Goal: Navigation & Orientation: Find specific page/section

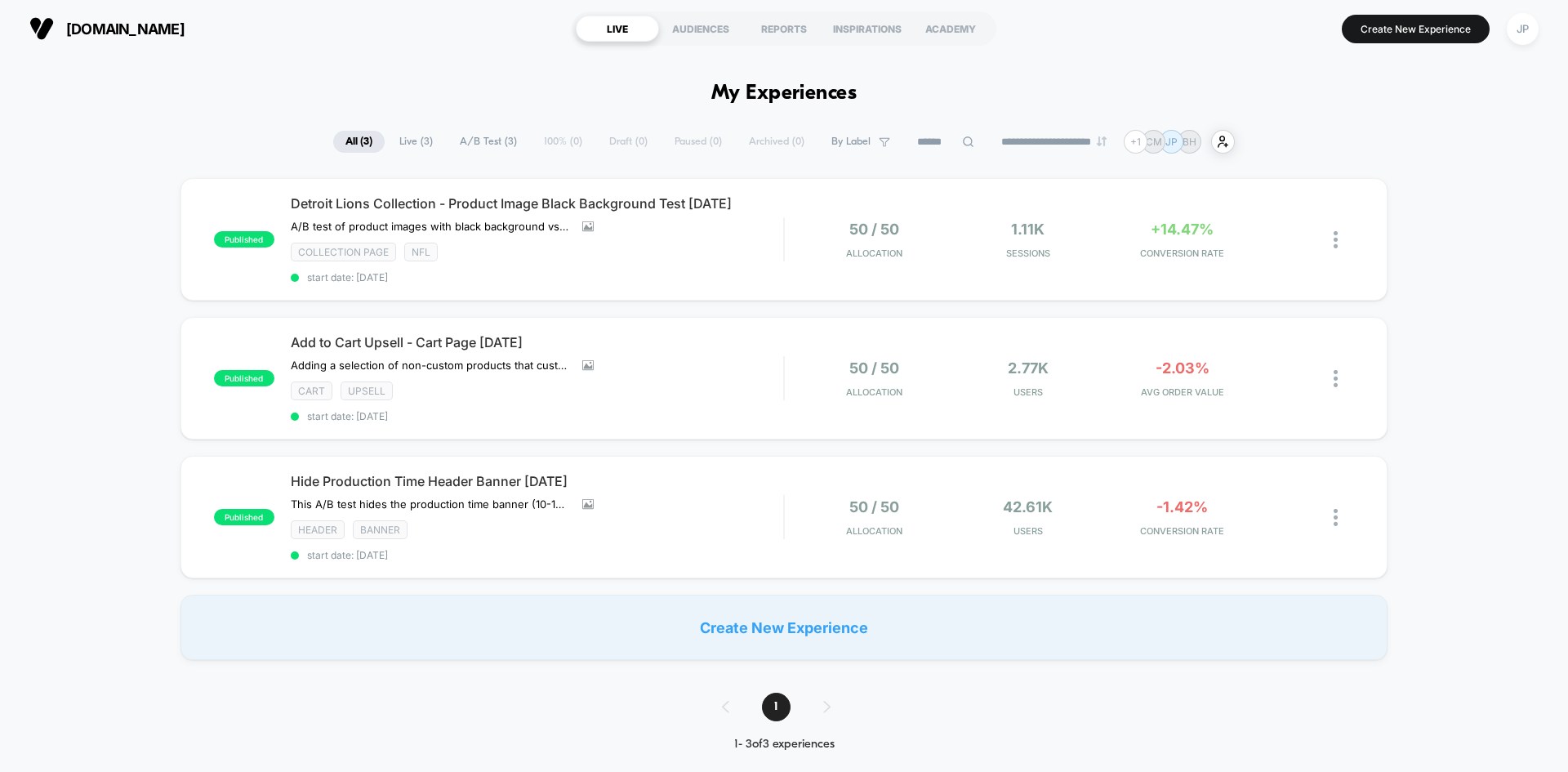
click at [1487, 313] on div "published Detroit Lions Collection - Product Image Black Background Test 09.12.…" at bounding box center [784, 418] width 1568 height 481
drag, startPoint x: 1515, startPoint y: 200, endPoint x: 503, endPoint y: 100, distance: 1016.9
click at [1515, 200] on div "published Detroit Lions Collection - Product Image Black Background Test 09.12.…" at bounding box center [784, 418] width 1568 height 481
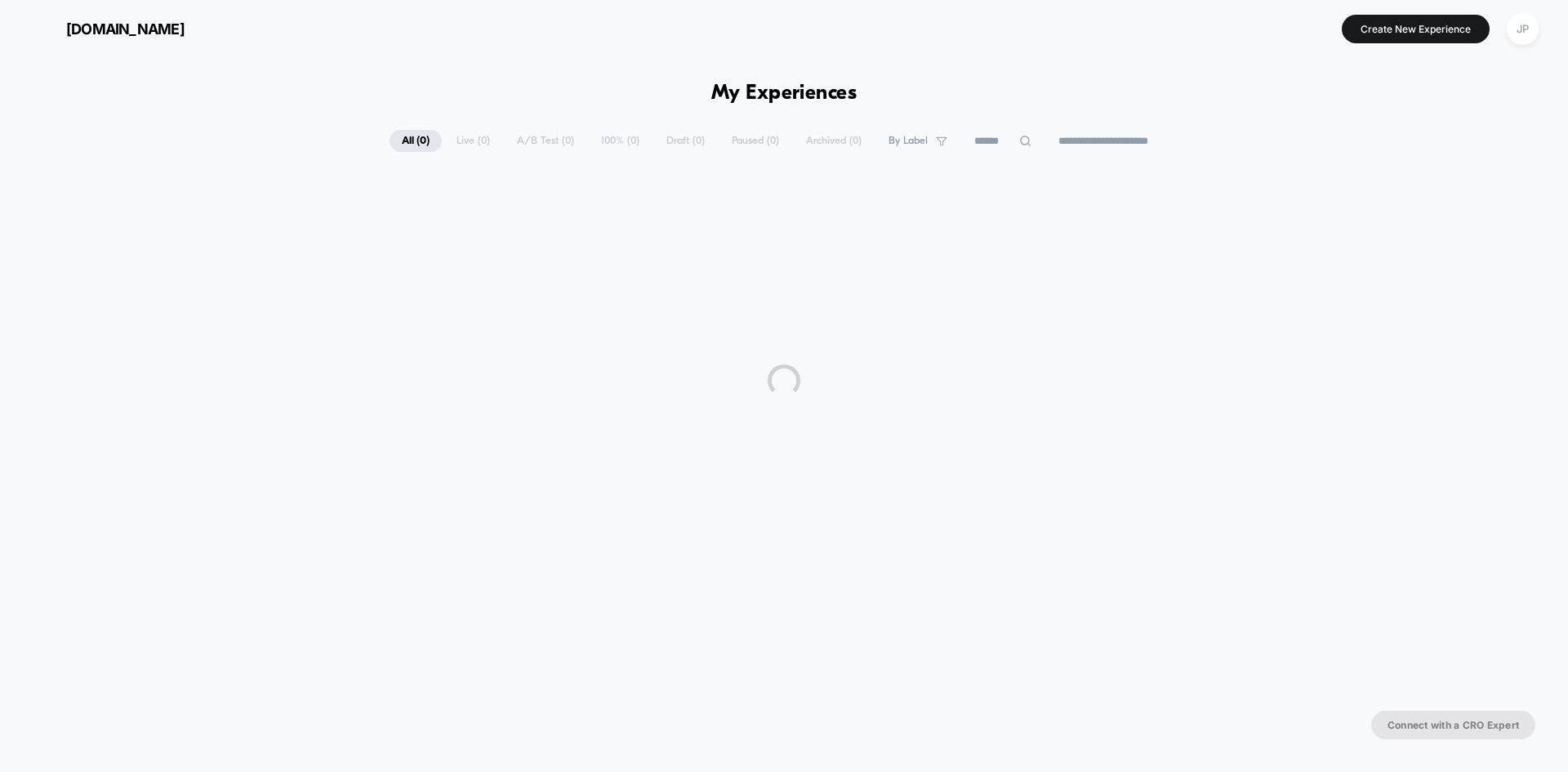
click at [132, 228] on div at bounding box center [784, 380] width 1568 height 408
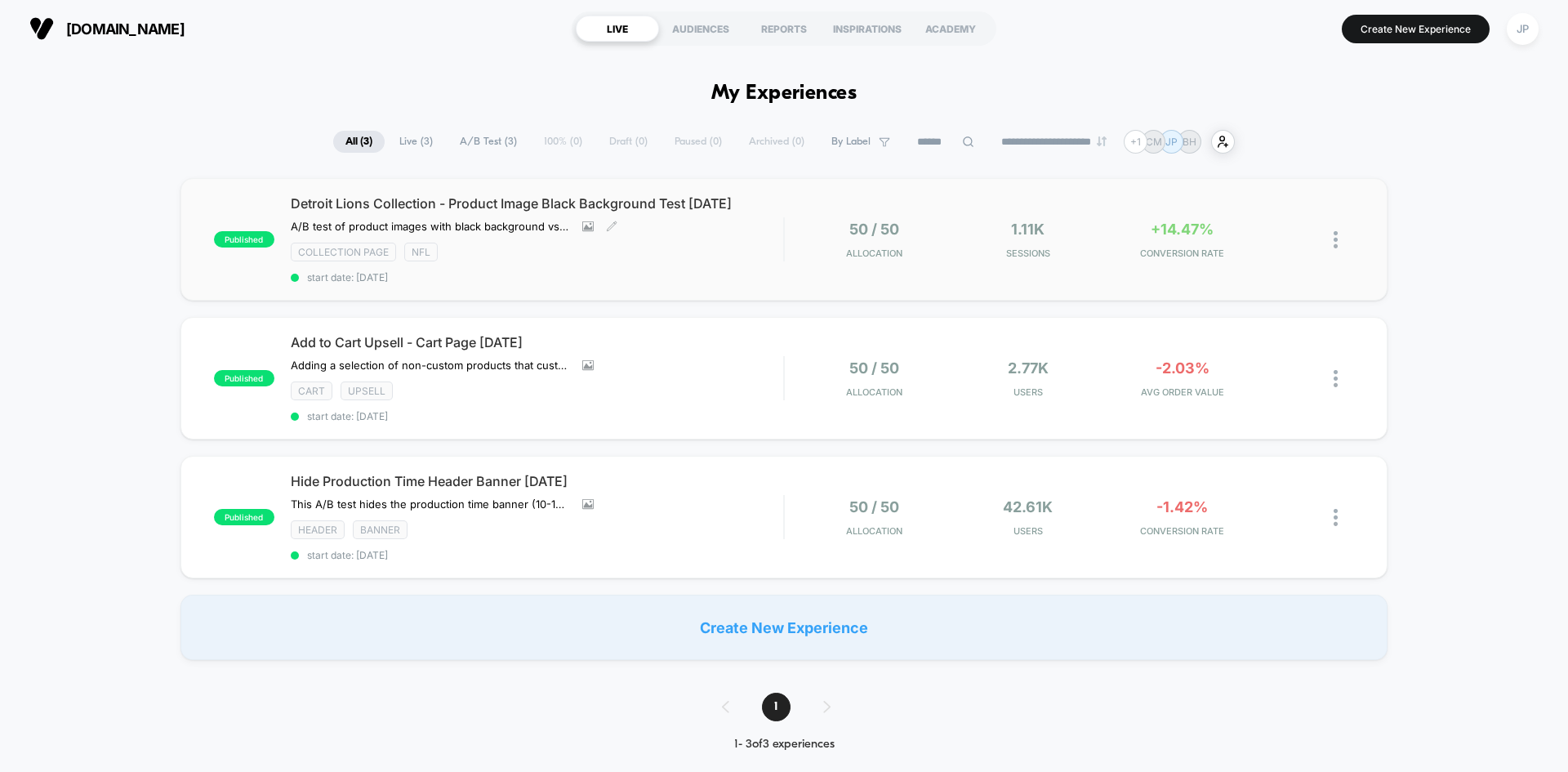
click at [722, 268] on div "Detroit Lions Collection - Product Image Black Background Test 09.12.25 A/B tes…" at bounding box center [536, 239] width 493 height 89
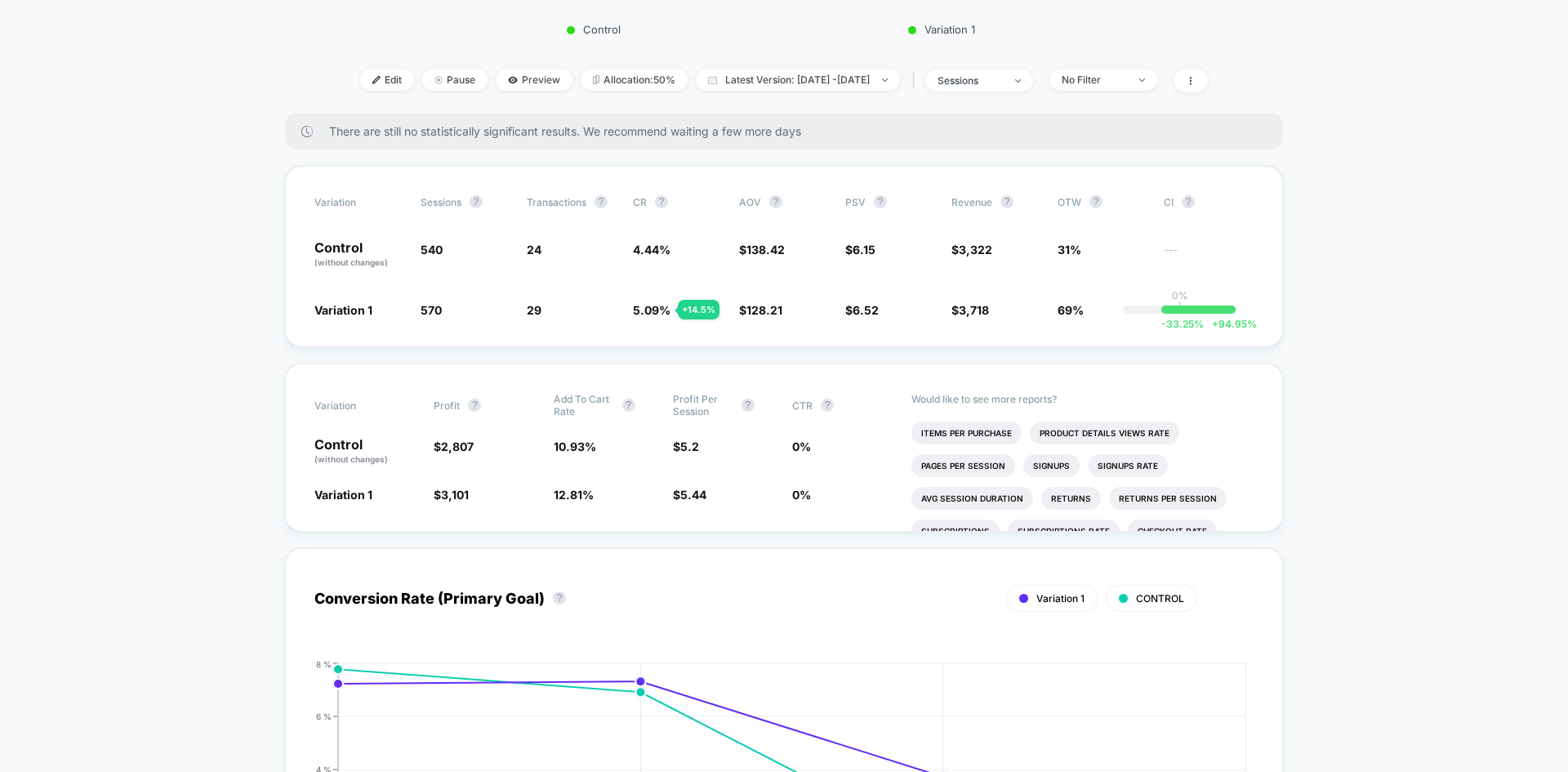
scroll to position [653, 0]
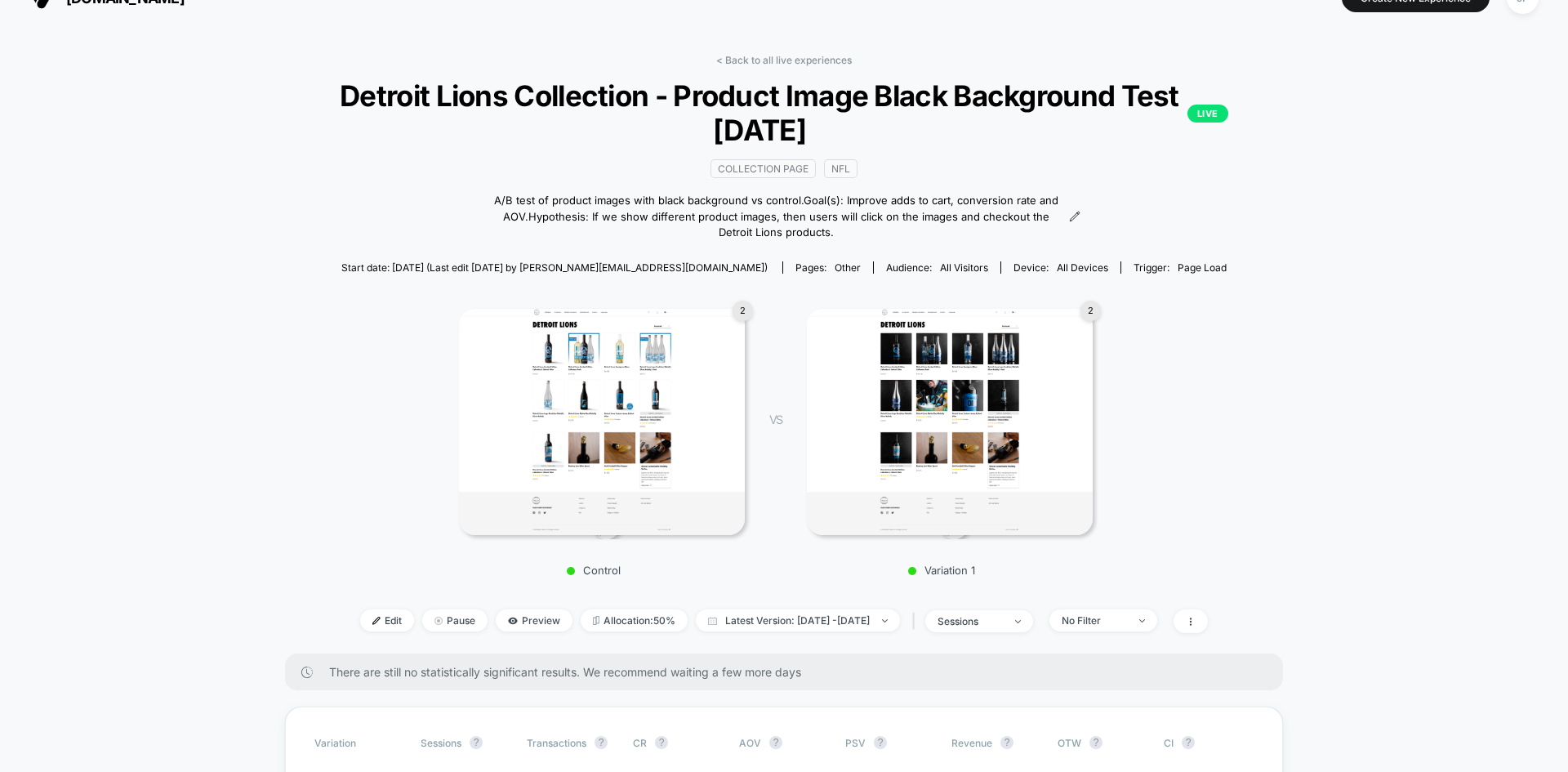
scroll to position [0, 0]
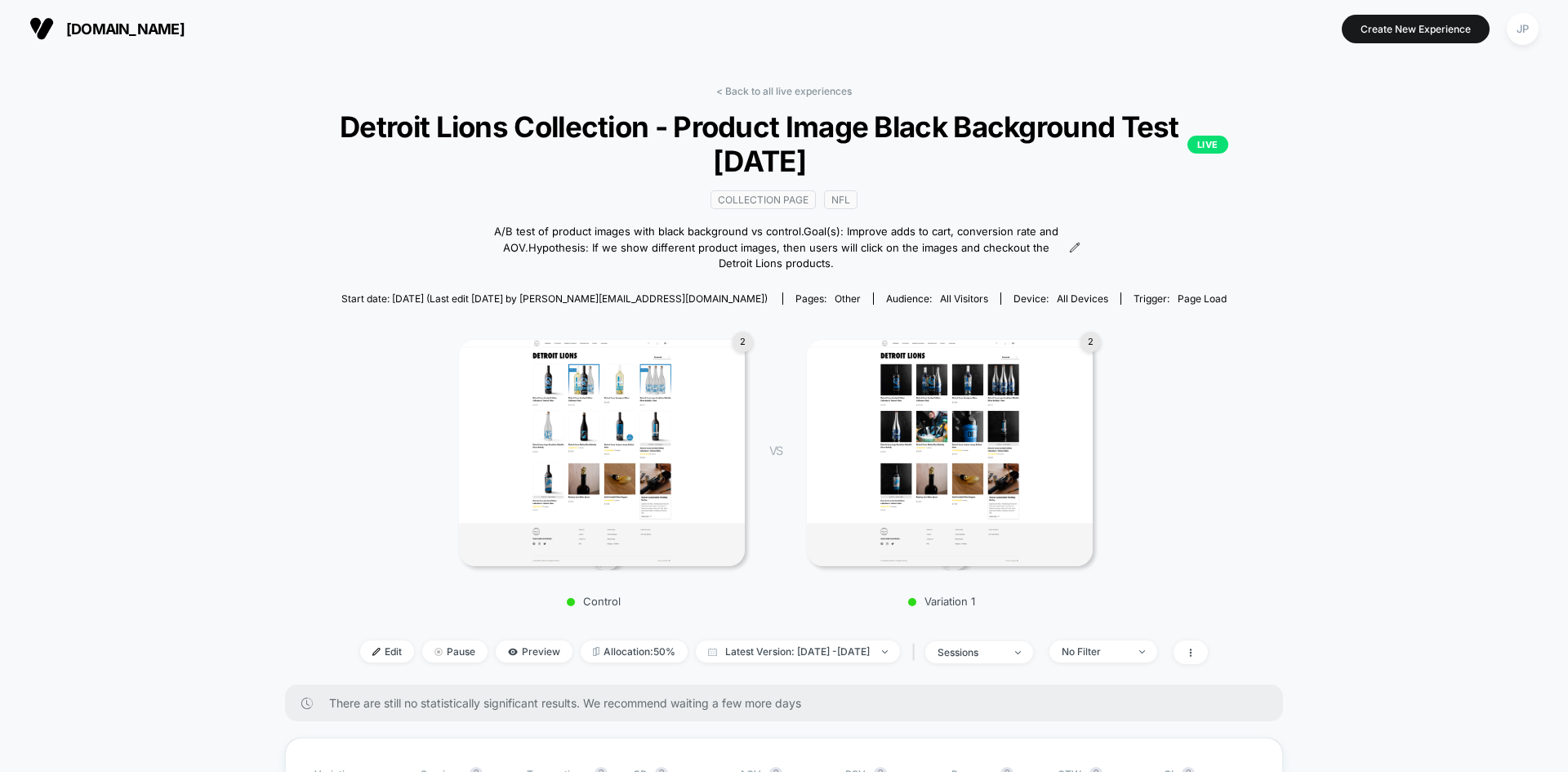
click at [821, 101] on div "< Back to all live experiences Detroit Lions Collection - Product Image Black B…" at bounding box center [784, 385] width 988 height 599
click at [826, 96] on link "< Back to all live experiences" at bounding box center [784, 90] width 135 height 12
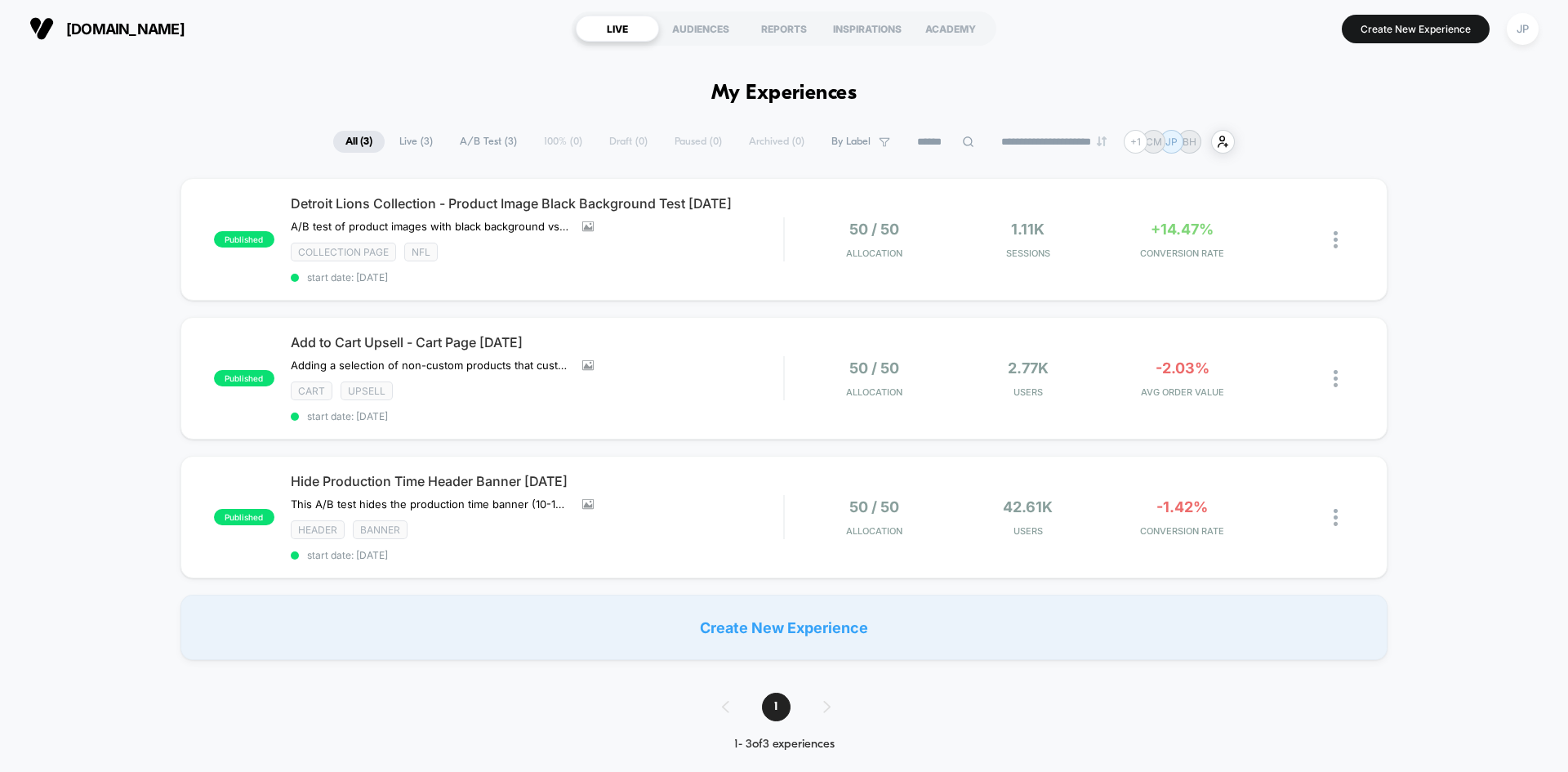
drag, startPoint x: 711, startPoint y: 91, endPoint x: 846, endPoint y: 98, distance: 135.2
click at [846, 98] on h1 "My Experiences" at bounding box center [785, 93] width 146 height 24
